Goal: Information Seeking & Learning: Get advice/opinions

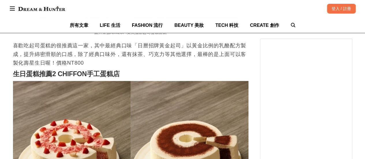
scroll to position [635, 0]
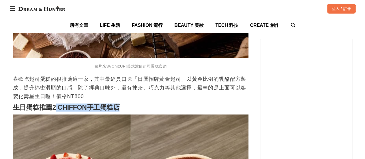
drag, startPoint x: 57, startPoint y: 110, endPoint x: 120, endPoint y: 112, distance: 63.5
click at [120, 112] on h2 "生日蛋糕推薦2 CHIFFON手工蛋糕店" at bounding box center [131, 108] width 236 height 8
copy strong "CHIFFON手工蛋糕店"
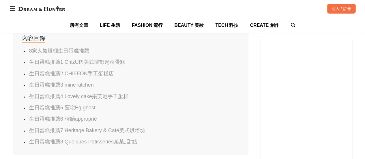
scroll to position [346, 0]
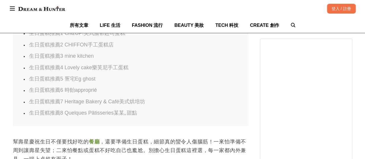
click at [66, 104] on link "生日蛋糕推薦7 Heritage Bakery & Café美式烘培坊" at bounding box center [87, 102] width 116 height 6
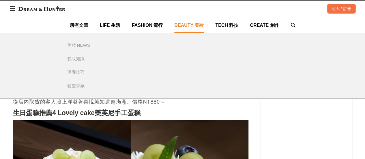
scroll to position [1139, 0]
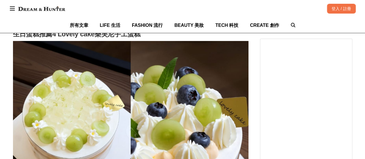
scroll to position [1097, 0]
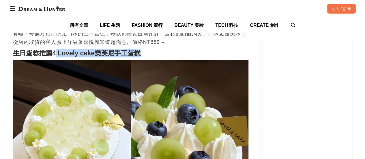
drag, startPoint x: 56, startPoint y: 55, endPoint x: 141, endPoint y: 54, distance: 85.2
click at [141, 54] on strong "生日蛋糕推薦4 Lovely cake樂芙尼手工蛋糕" at bounding box center [77, 53] width 128 height 8
copy strong "Lovely cake樂芙尼手工蛋糕"
